Goal: Task Accomplishment & Management: Manage account settings

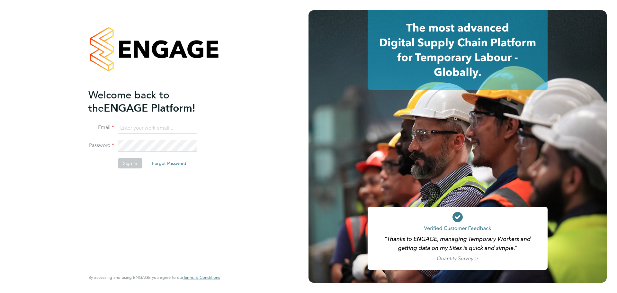
type input "[PERSON_NAME][EMAIL_ADDRESS][PERSON_NAME][DOMAIN_NAME]"
click at [124, 166] on button "Sign In" at bounding box center [130, 163] width 24 height 10
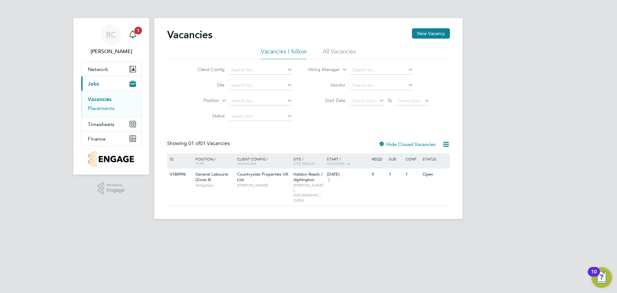
click at [103, 107] on link "Placements" at bounding box center [101, 108] width 27 height 6
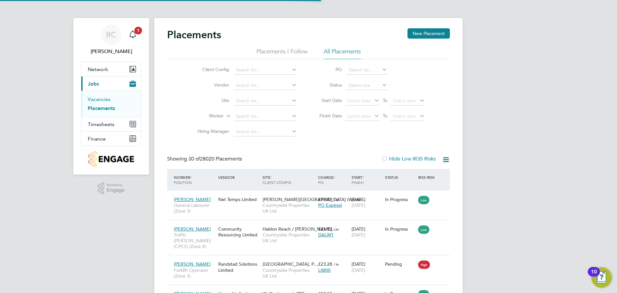
click at [102, 98] on link "Vacancies" at bounding box center [99, 99] width 23 height 6
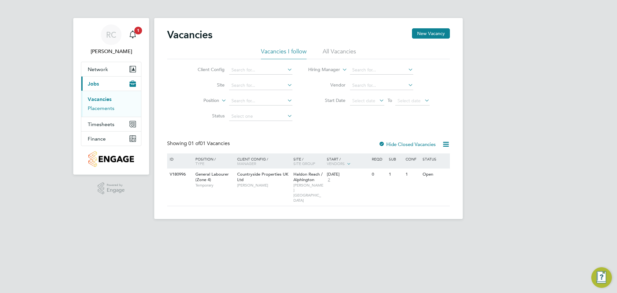
click at [101, 109] on link "Placements" at bounding box center [101, 108] width 27 height 6
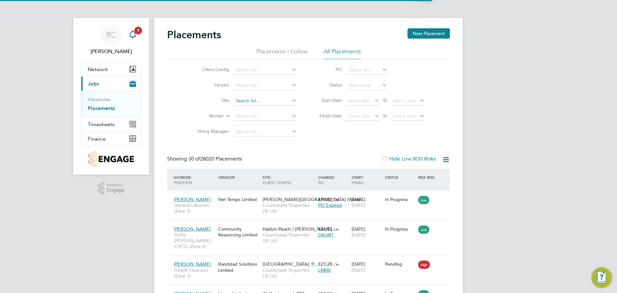
click at [248, 102] on input at bounding box center [265, 100] width 63 height 9
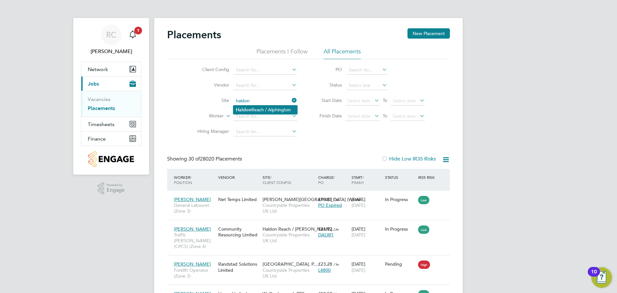
click at [267, 107] on li "Haldon Reach / Alphington" at bounding box center [265, 109] width 64 height 9
type input "Haldon Reach / Alphington"
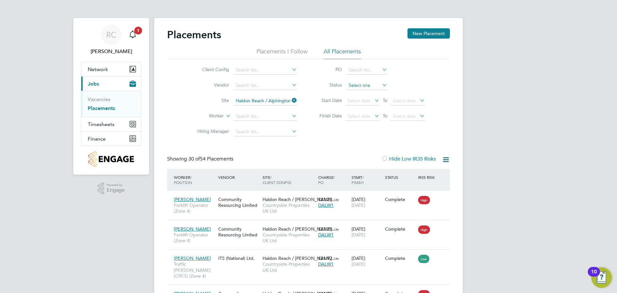
click at [365, 83] on input at bounding box center [366, 85] width 41 height 9
click at [361, 115] on li "In Progress" at bounding box center [366, 119] width 41 height 8
type input "In Progress"
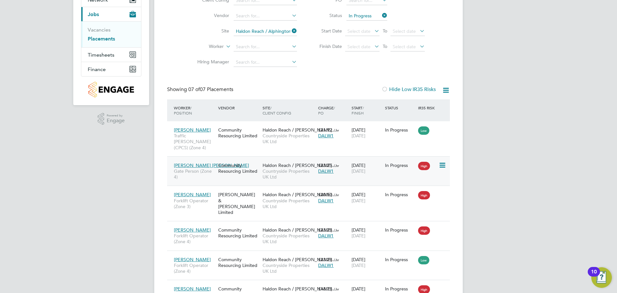
scroll to position [133, 0]
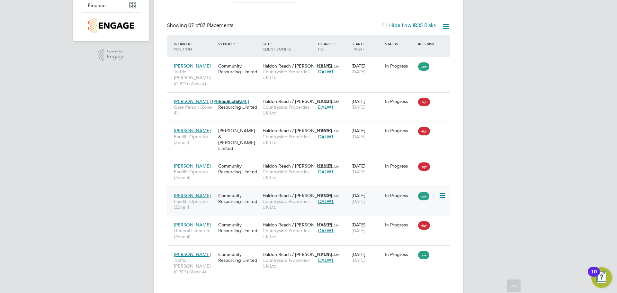
click at [440, 192] on icon at bounding box center [442, 196] width 6 height 8
click at [398, 193] on div "In Progress" at bounding box center [400, 196] width 30 height 6
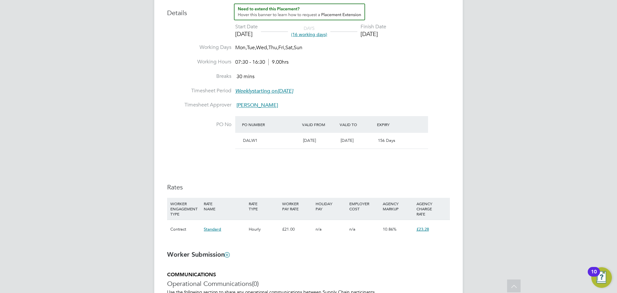
scroll to position [354, 0]
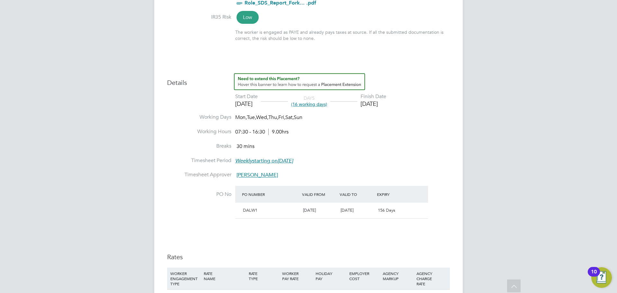
click at [322, 104] on span "(16 working days)" at bounding box center [309, 104] width 36 height 6
click at [386, 105] on div "[DATE]" at bounding box center [374, 103] width 26 height 7
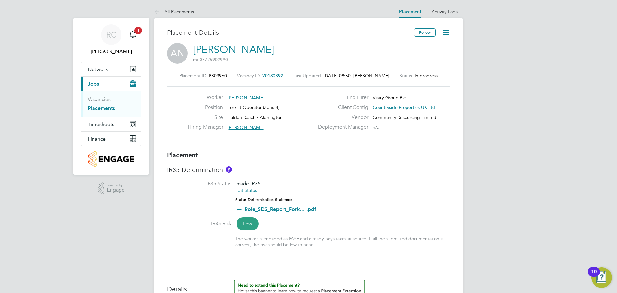
click at [449, 31] on icon at bounding box center [446, 32] width 8 height 8
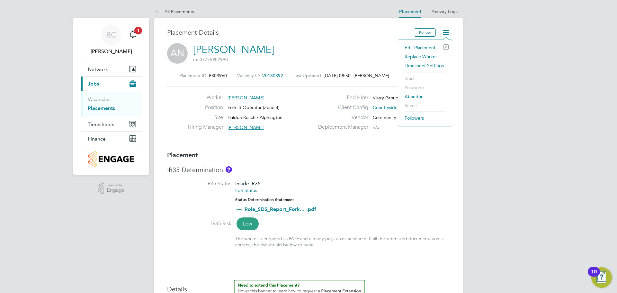
click at [425, 42] on div "Edit Placement e Replace Worker Timesheet Settings Start Postpone Abandon Rever…" at bounding box center [425, 83] width 54 height 87
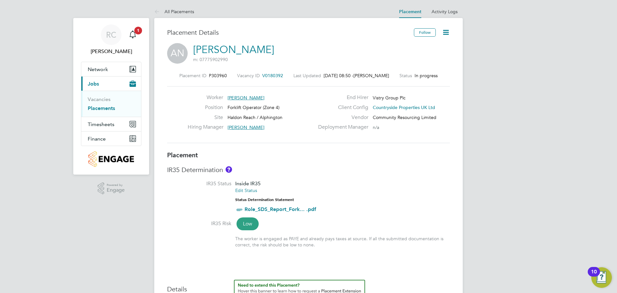
click at [445, 30] on icon at bounding box center [446, 32] width 8 height 8
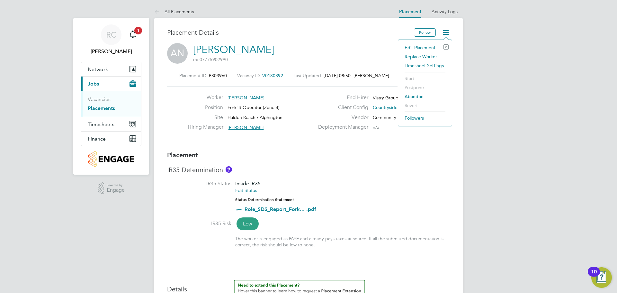
click at [422, 49] on li "Edit Placement e" at bounding box center [424, 47] width 47 height 9
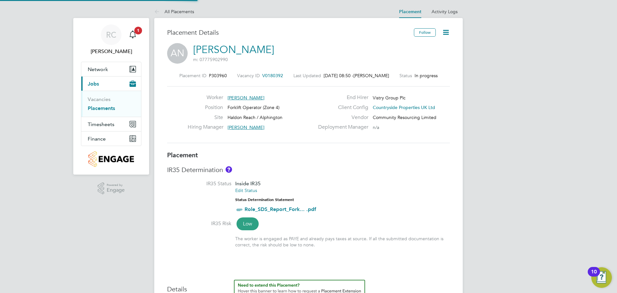
type input "[PERSON_NAME]"
type input "[DATE]"
type input "07:30"
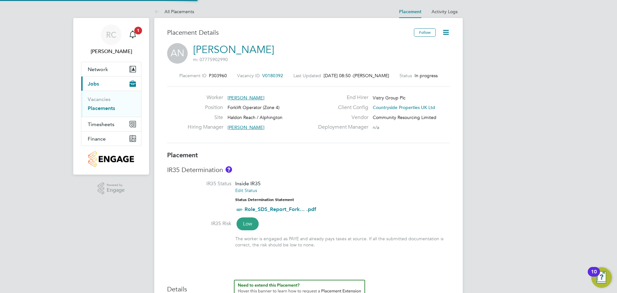
type input "16:30"
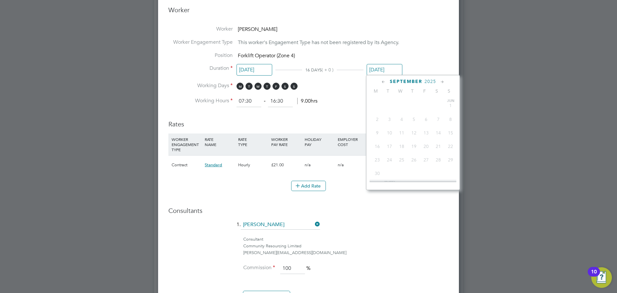
click at [380, 64] on input "[DATE]" at bounding box center [385, 70] width 36 height 12
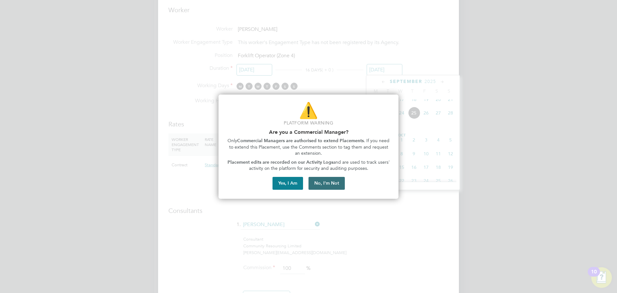
click at [335, 184] on button "No, I'm Not" at bounding box center [327, 183] width 36 height 13
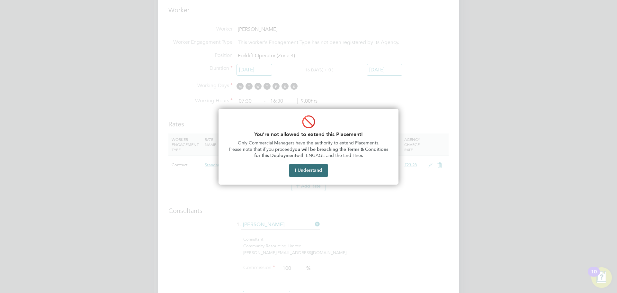
click at [321, 175] on button "I Understand" at bounding box center [308, 170] width 39 height 13
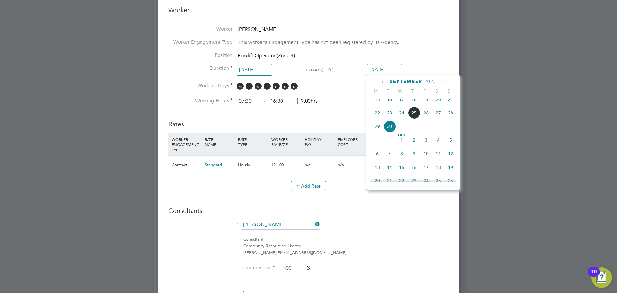
click at [425, 105] on span "19" at bounding box center [426, 99] width 12 height 12
type input "[DATE]"
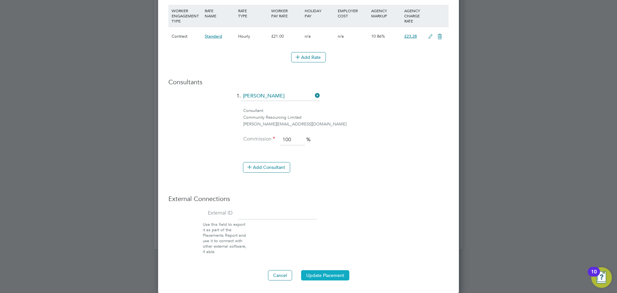
click at [335, 272] on button "Update Placement" at bounding box center [325, 275] width 48 height 10
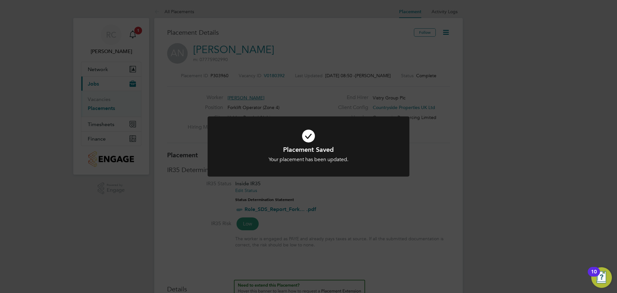
click at [101, 109] on div "Placement Saved Your placement has been updated. Cancel Okay" at bounding box center [308, 146] width 617 height 293
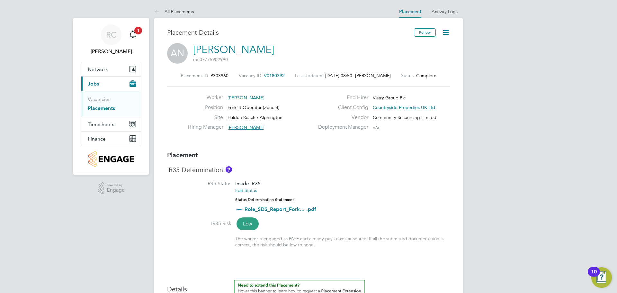
click at [99, 108] on link "Placements" at bounding box center [101, 108] width 27 height 6
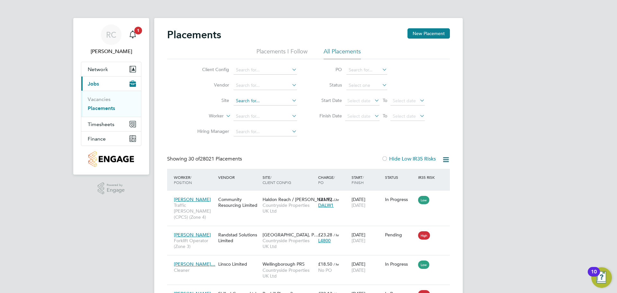
click at [240, 101] on input at bounding box center [265, 100] width 63 height 9
click at [247, 108] on b "Haldon" at bounding box center [243, 109] width 15 height 5
type input "Haldon Reach / Alphington"
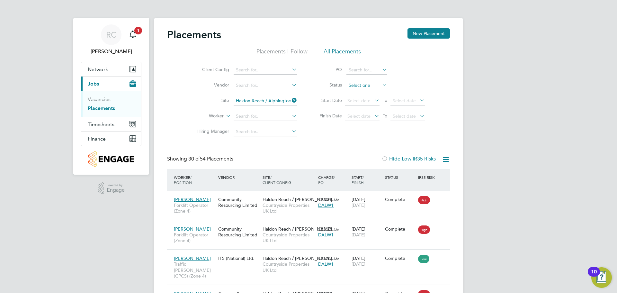
drag, startPoint x: 356, startPoint y: 86, endPoint x: 363, endPoint y: 85, distance: 7.1
click at [356, 86] on input at bounding box center [366, 85] width 41 height 9
click at [368, 118] on li "In Progress" at bounding box center [366, 119] width 41 height 8
type input "In Progress"
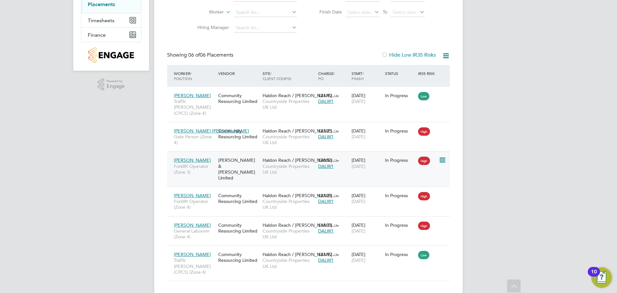
click at [397, 159] on div "In Progress" at bounding box center [399, 160] width 33 height 12
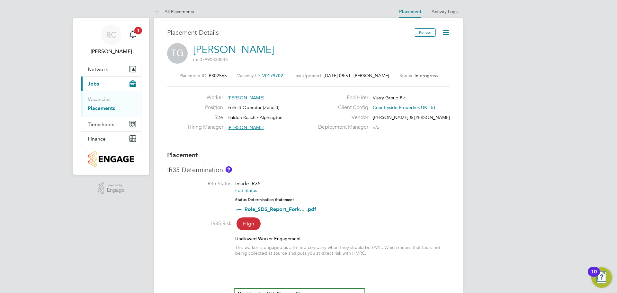
click at [445, 33] on icon at bounding box center [446, 32] width 8 height 8
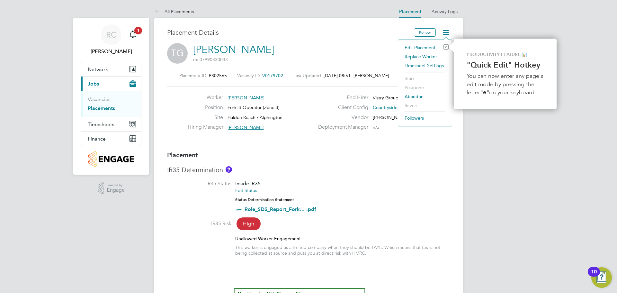
click at [421, 48] on li "Edit Placement e" at bounding box center [424, 47] width 47 height 9
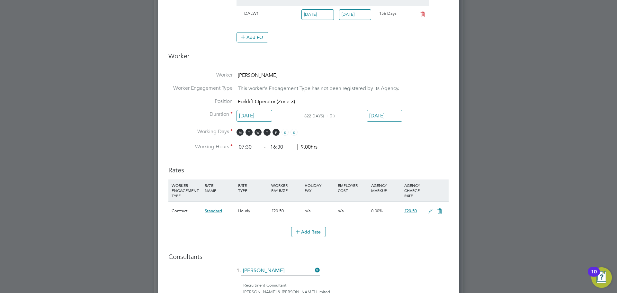
click at [374, 119] on input "[DATE]" at bounding box center [385, 116] width 36 height 12
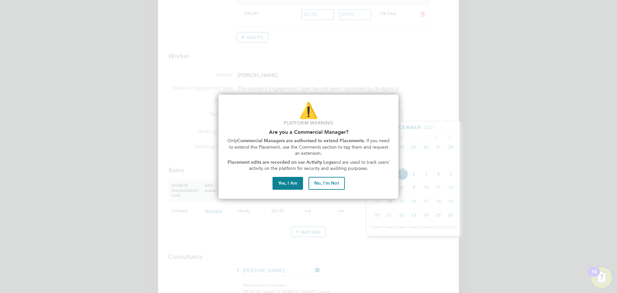
click at [336, 184] on button "No, I'm Not" at bounding box center [327, 183] width 36 height 13
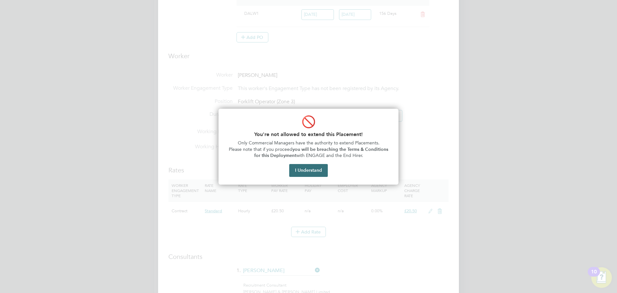
click at [310, 166] on button "I Understand" at bounding box center [308, 170] width 39 height 13
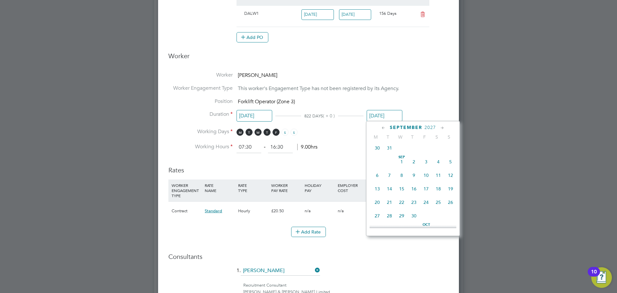
click at [450, 163] on span "5" at bounding box center [451, 162] width 12 height 12
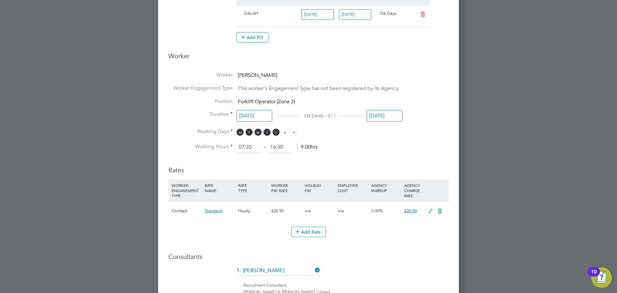
click at [385, 116] on input "05 Sep 2027" at bounding box center [385, 116] width 36 height 12
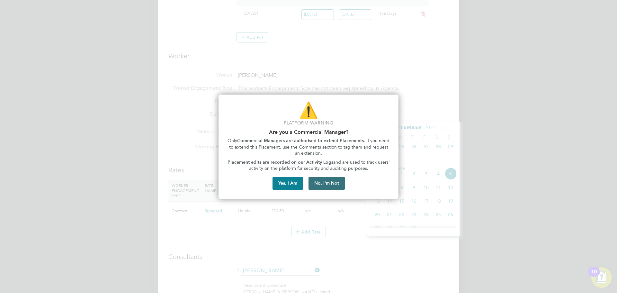
click at [320, 184] on button "No, I'm Not" at bounding box center [327, 183] width 36 height 13
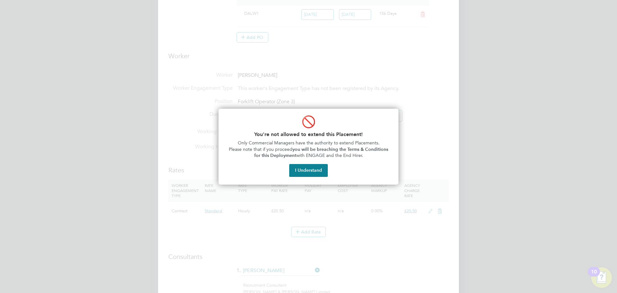
drag, startPoint x: 320, startPoint y: 172, endPoint x: 361, endPoint y: 175, distance: 40.9
click at [326, 173] on button "I Understand" at bounding box center [308, 170] width 39 height 13
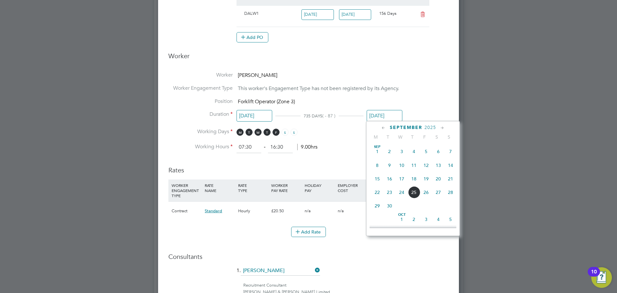
click at [424, 149] on span "5" at bounding box center [426, 151] width 12 height 12
type input "05 Sep 2025"
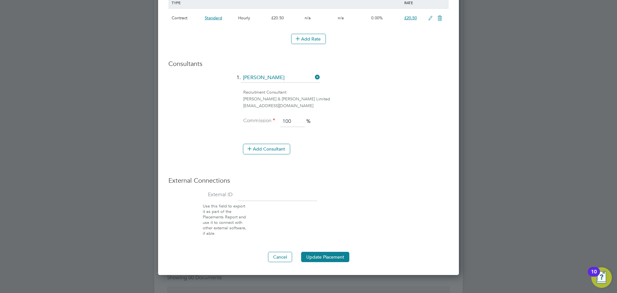
scroll to position [579, 0]
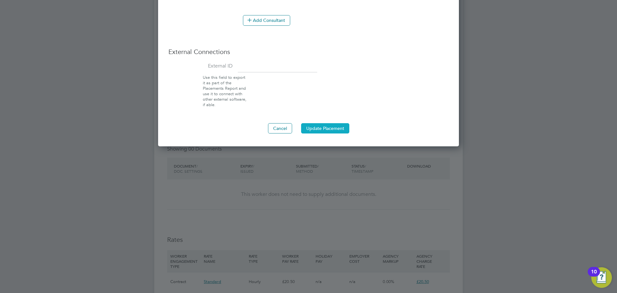
click at [343, 128] on button "Update Placement" at bounding box center [325, 128] width 48 height 10
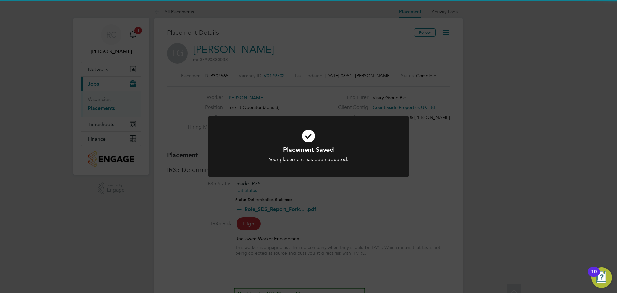
scroll to position [19, 45]
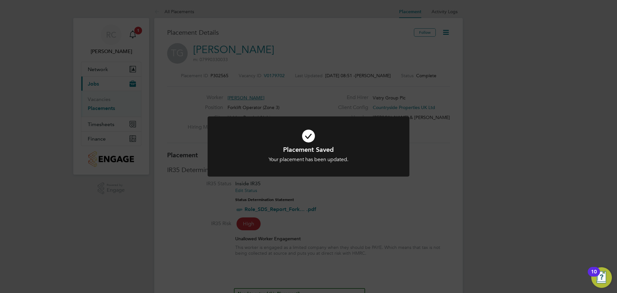
click at [111, 112] on div "Placement Saved Your placement has been updated. Cancel Okay" at bounding box center [308, 146] width 617 height 293
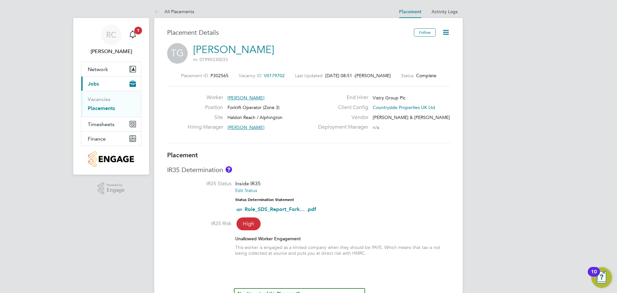
drag, startPoint x: 105, startPoint y: 109, endPoint x: 114, endPoint y: 109, distance: 8.7
click at [105, 109] on link "Placements" at bounding box center [101, 108] width 27 height 6
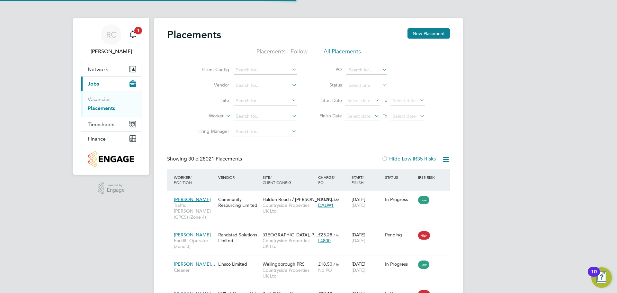
scroll to position [3, 3]
click at [257, 103] on input at bounding box center [265, 100] width 63 height 9
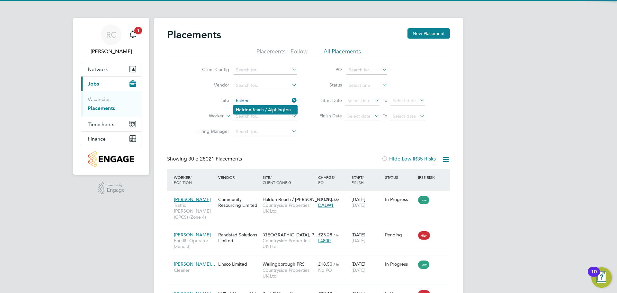
click at [254, 108] on li "Haldon Reach / Alphington" at bounding box center [265, 109] width 64 height 9
type input "Haldon Reach / Alphington"
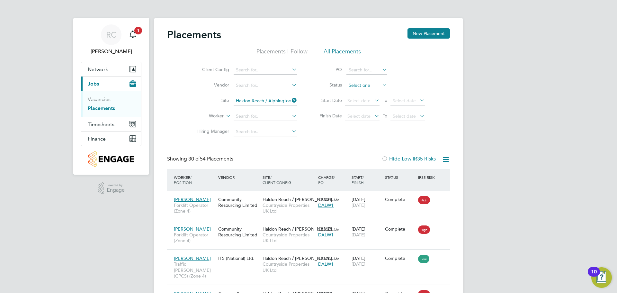
click at [358, 85] on input at bounding box center [366, 85] width 41 height 9
click at [361, 120] on li "In Progress" at bounding box center [366, 119] width 41 height 8
type input "In Progress"
